Goal: Information Seeking & Learning: Understand process/instructions

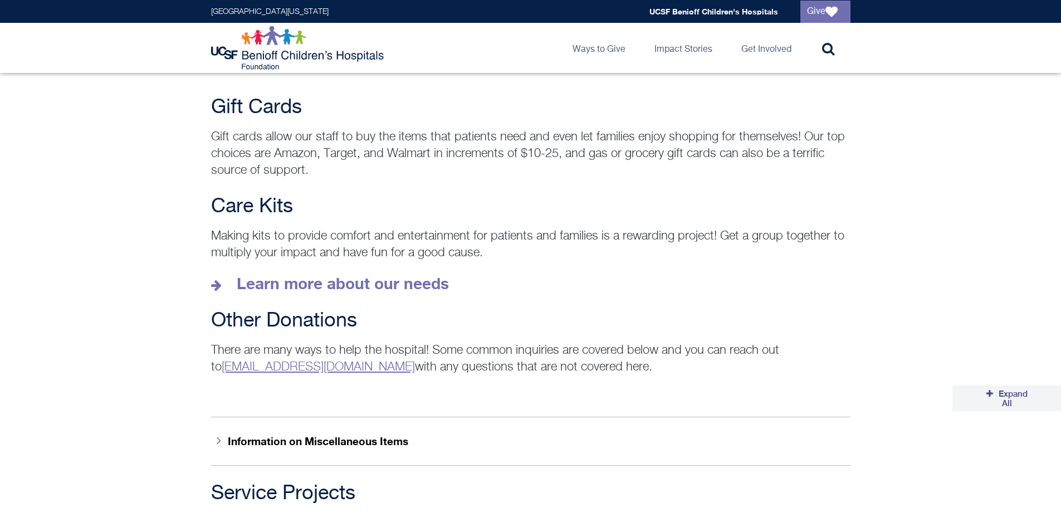
scroll to position [1504, 0]
click at [315, 273] on strong "Learn more about our needs" at bounding box center [343, 282] width 212 height 18
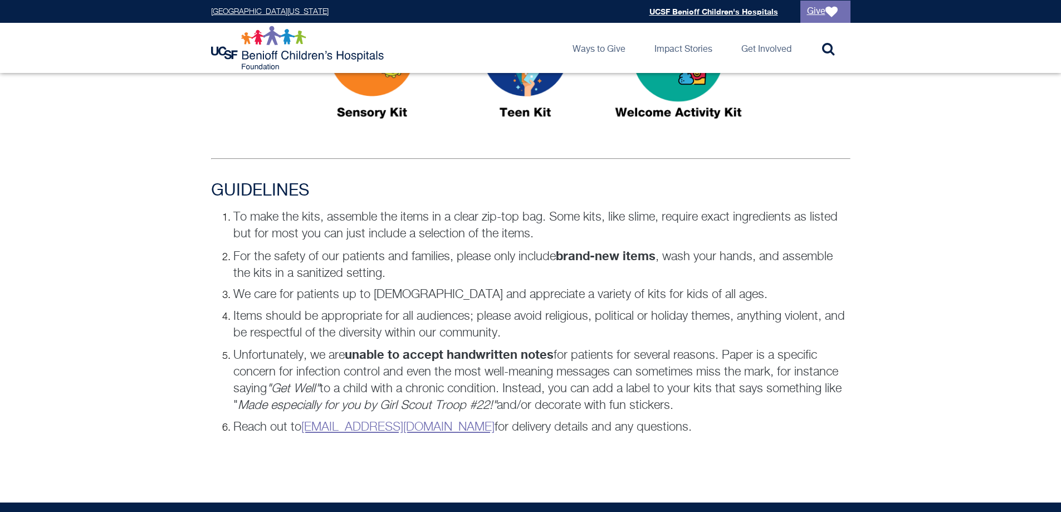
scroll to position [688, 0]
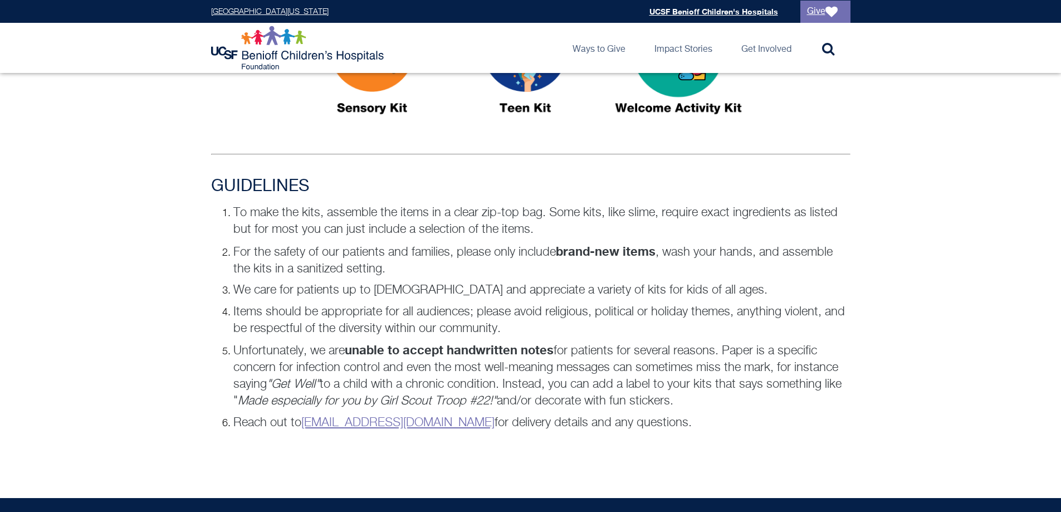
drag, startPoint x: 217, startPoint y: 182, endPoint x: 750, endPoint y: 451, distance: 597.4
click at [750, 451] on div "SPECIAL REQUEST We would love to build up our supplies of Sensory Kits and Teen…" at bounding box center [530, 28] width 1061 height 884
copy div "LOREMIPSUM Do sita con adip, elitsedd eiu tempo in u labor etd-mag ali. Enim ad…"
